Goal: Navigation & Orientation: Understand site structure

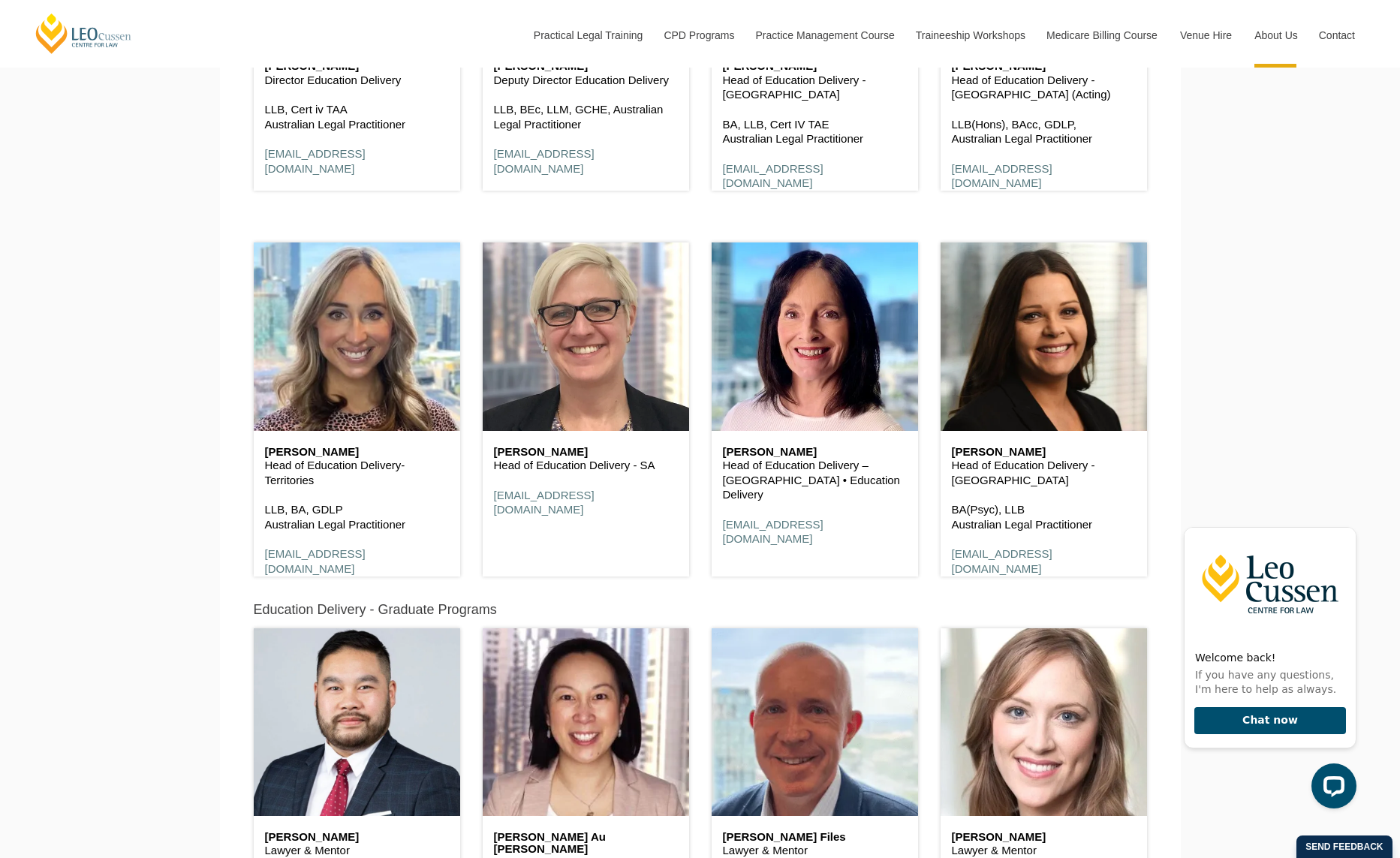
scroll to position [1314, 0]
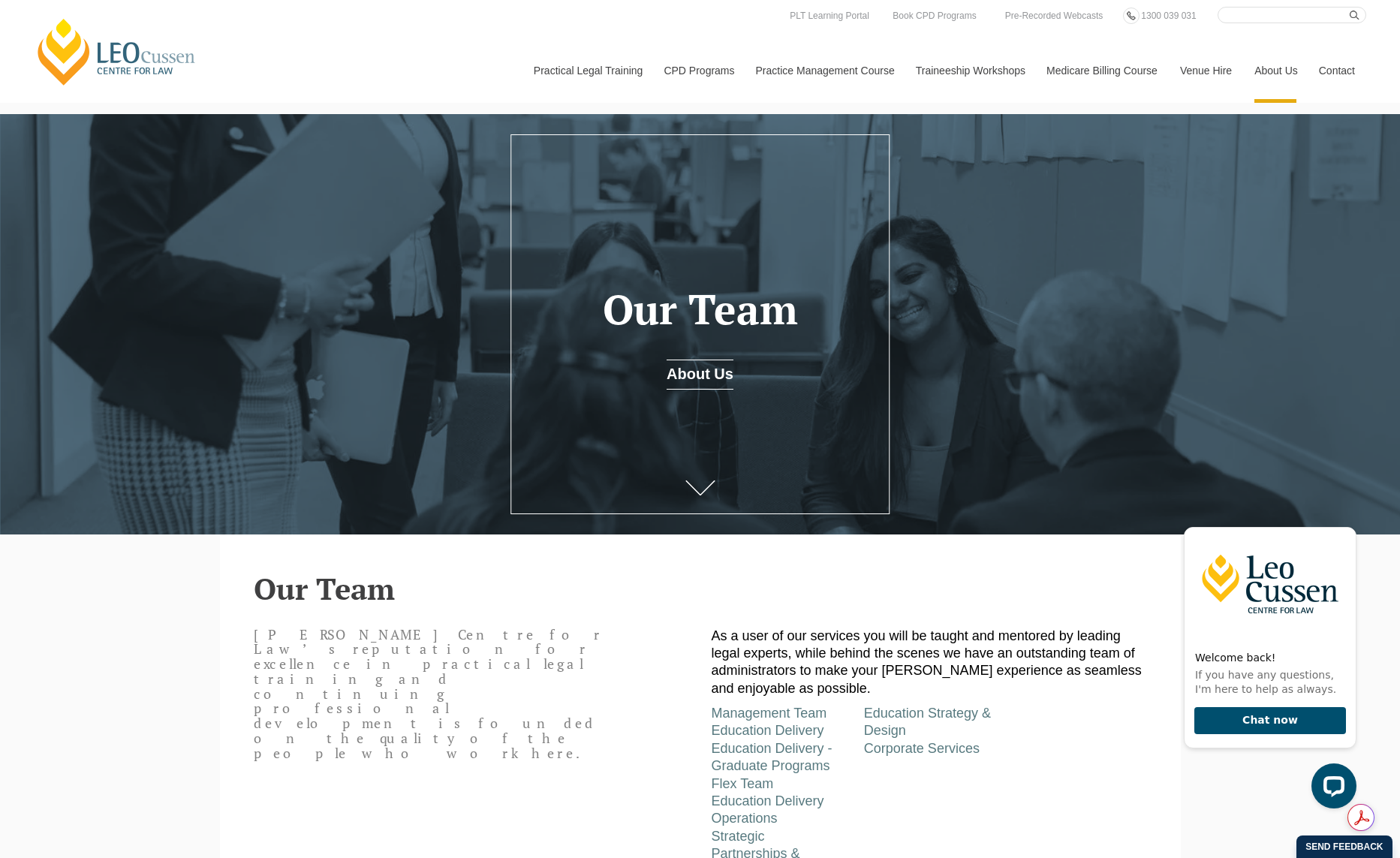
scroll to position [2290, 0]
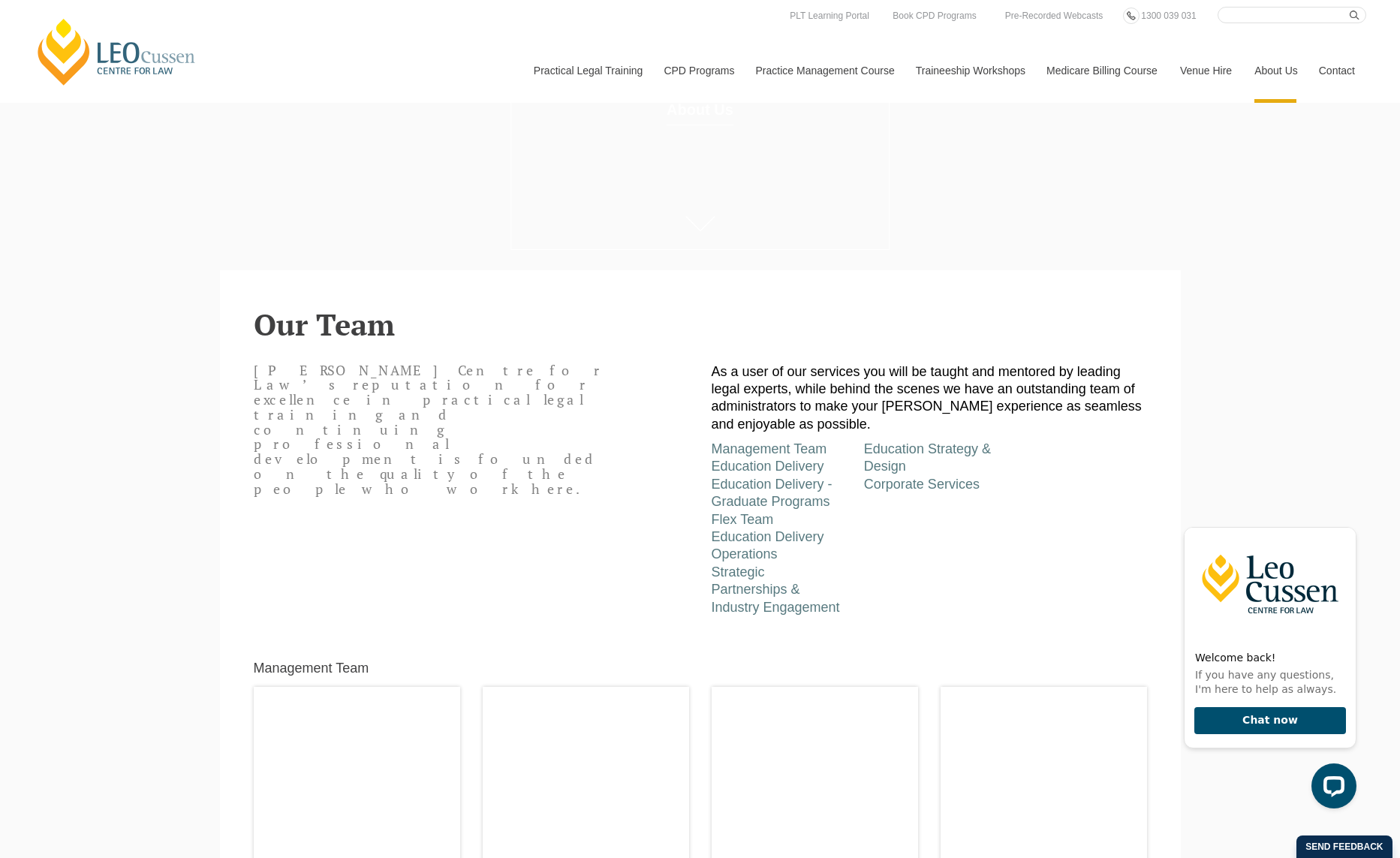
scroll to position [0, 0]
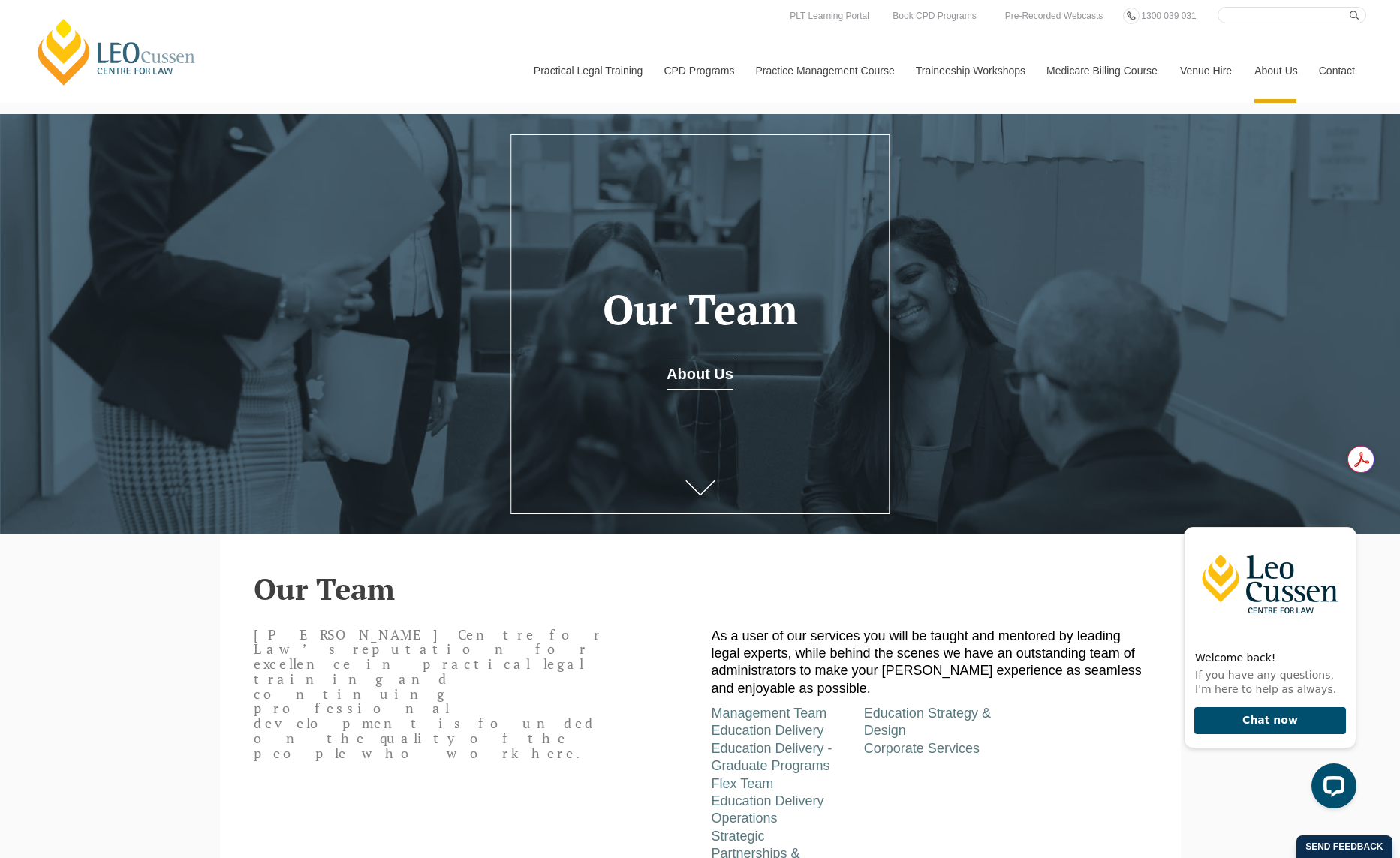
click at [849, 35] on nav "Practical Legal Training Our Practical Legal Training Program Program Dates & F…" at bounding box center [945, 63] width 844 height 80
